Goal: Find specific page/section: Find specific page/section

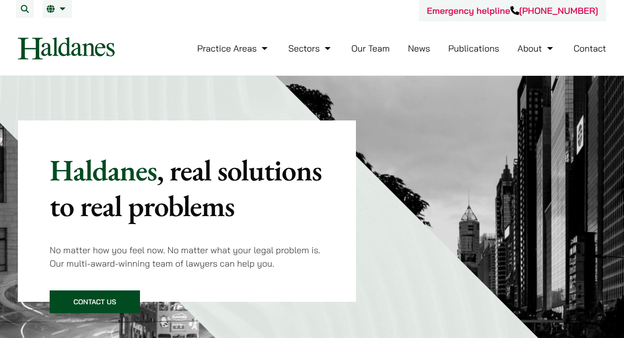
click at [369, 50] on link "Our Team" at bounding box center [370, 48] width 38 height 11
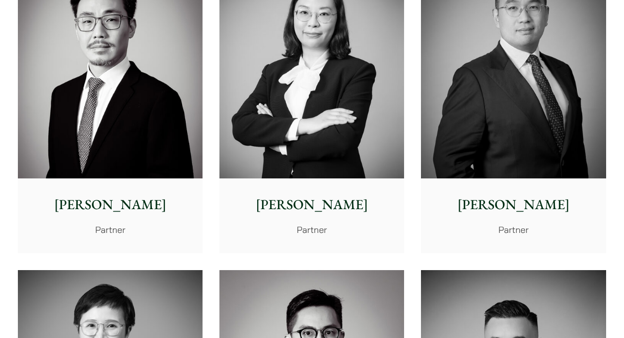
scroll to position [1638, 0]
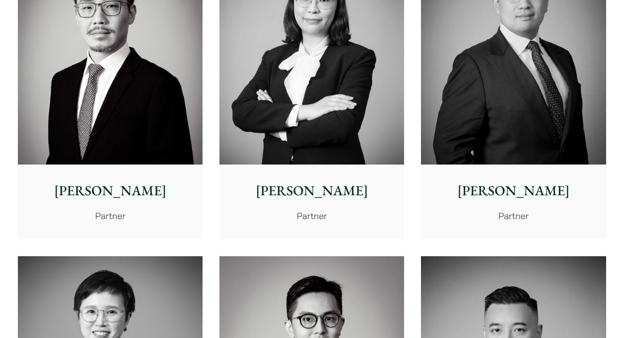
click at [136, 112] on img at bounding box center [110, 49] width 185 height 231
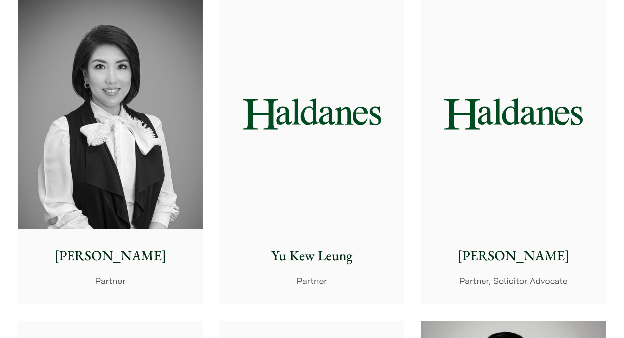
scroll to position [893, 0]
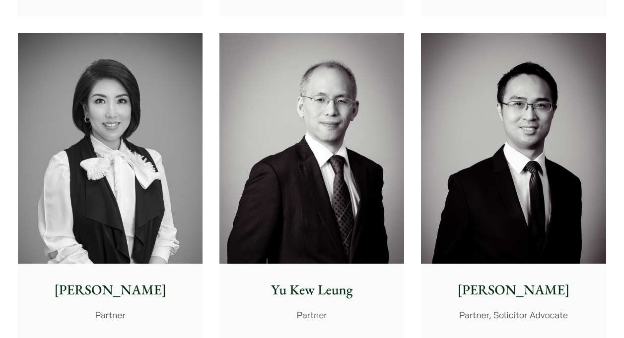
click at [162, 143] on img at bounding box center [110, 148] width 185 height 231
